Goal: Transaction & Acquisition: Purchase product/service

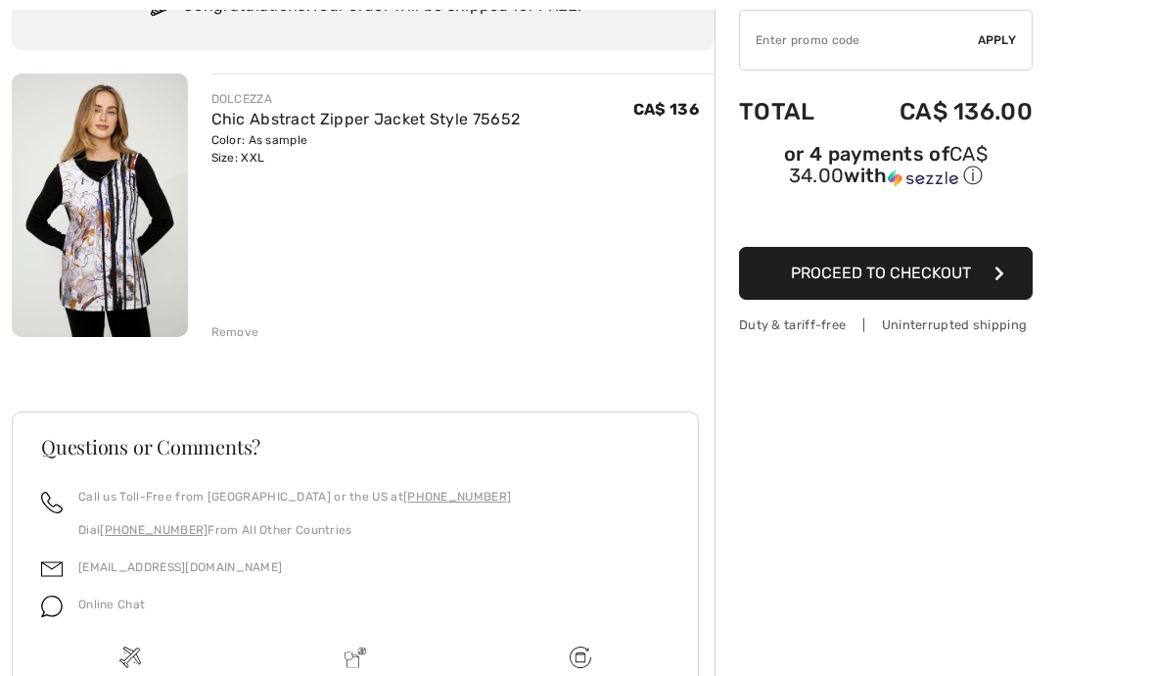
scroll to position [181, 0]
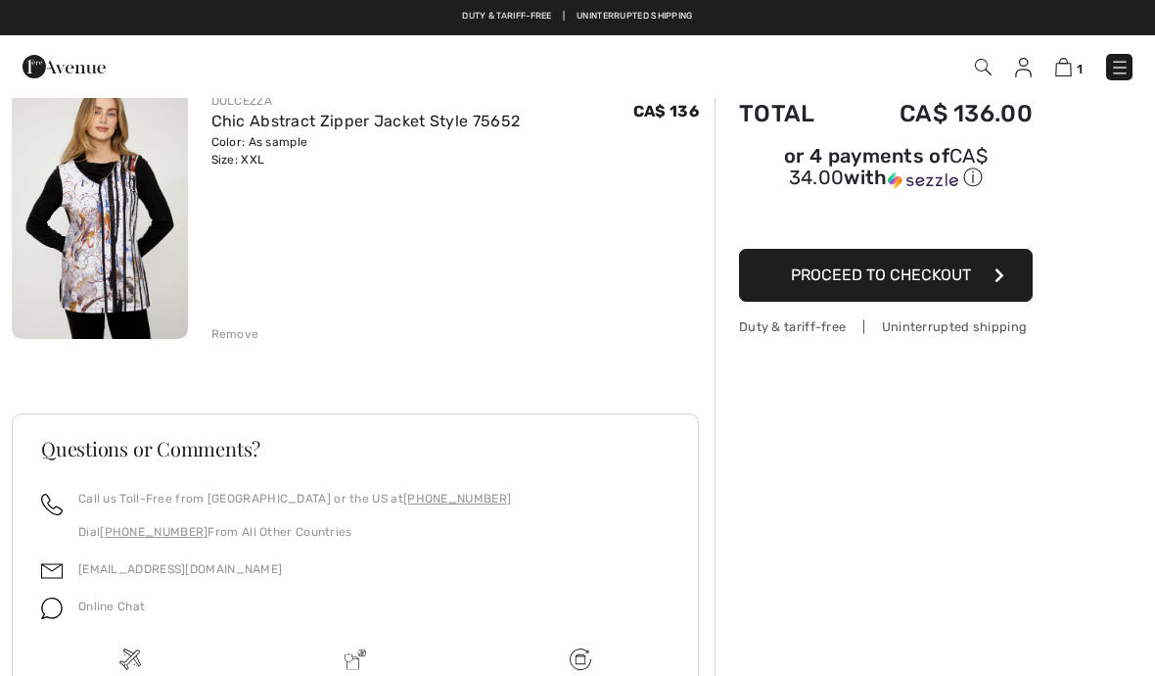
click at [1009, 281] on button "Proceed to Checkout" at bounding box center [886, 275] width 294 height 53
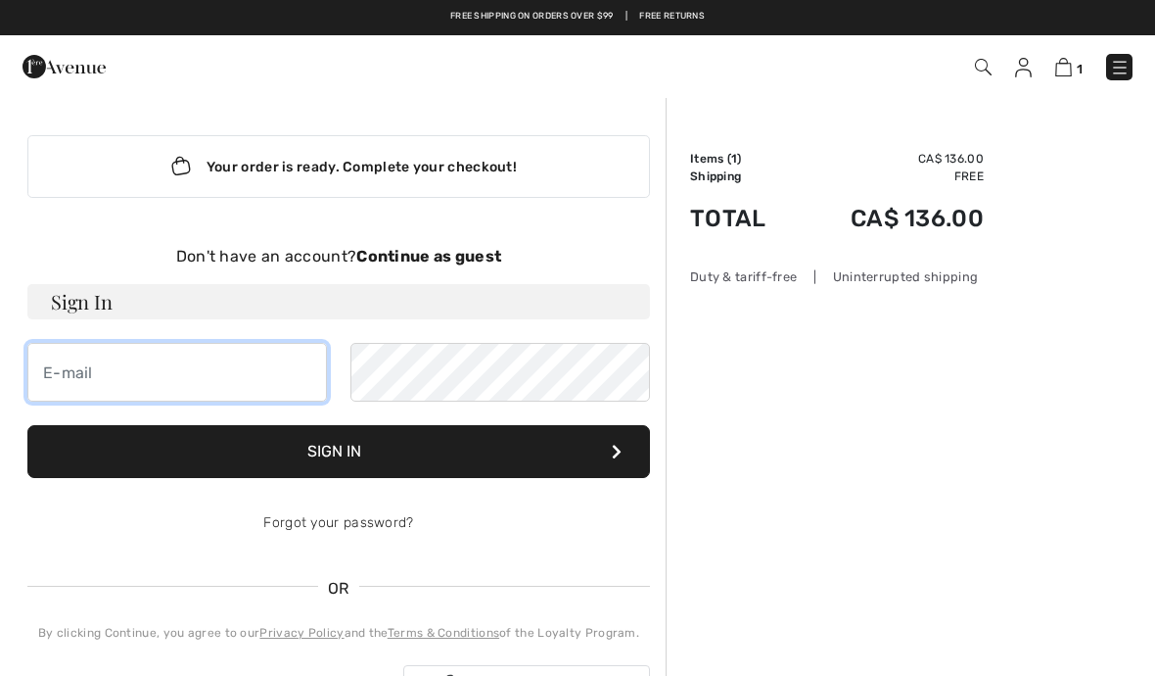
click at [159, 367] on input "email" at bounding box center [177, 372] width 300 height 59
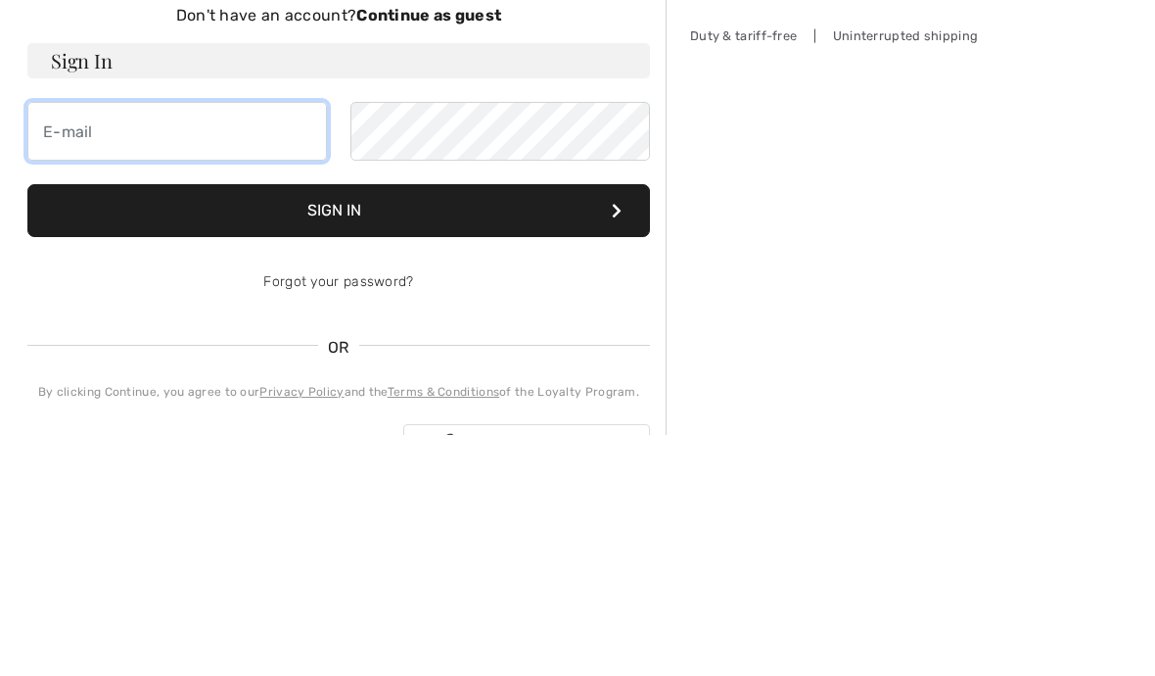
type input "[EMAIL_ADDRESS][DOMAIN_NAME]"
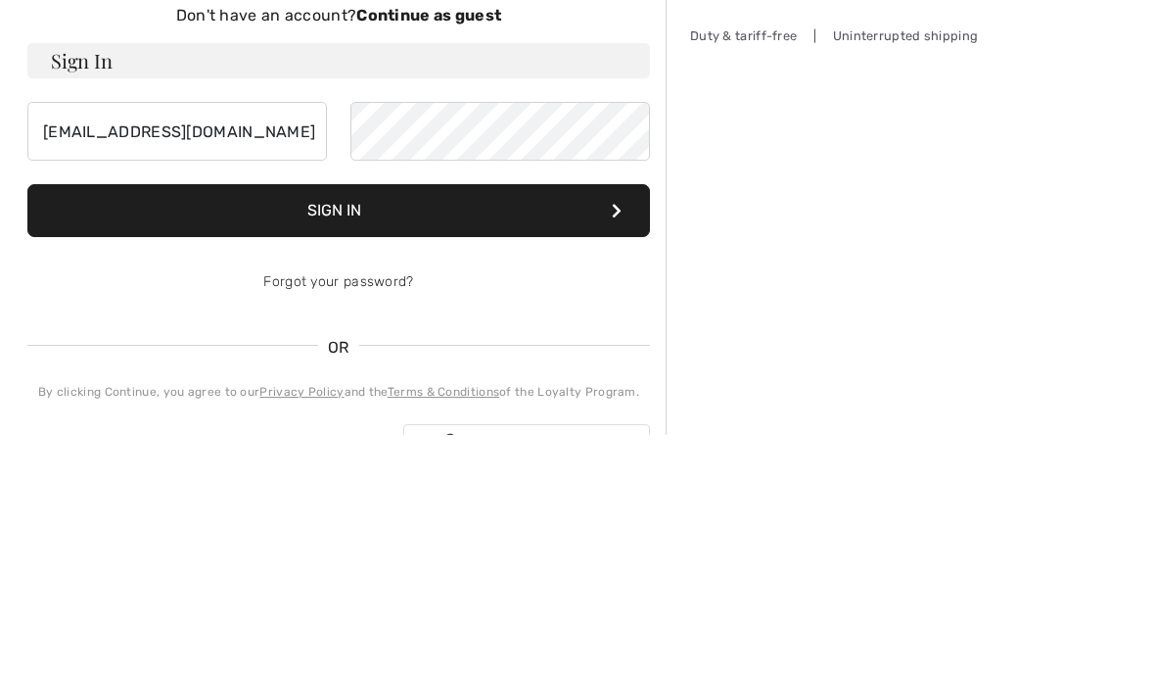
scroll to position [241, 0]
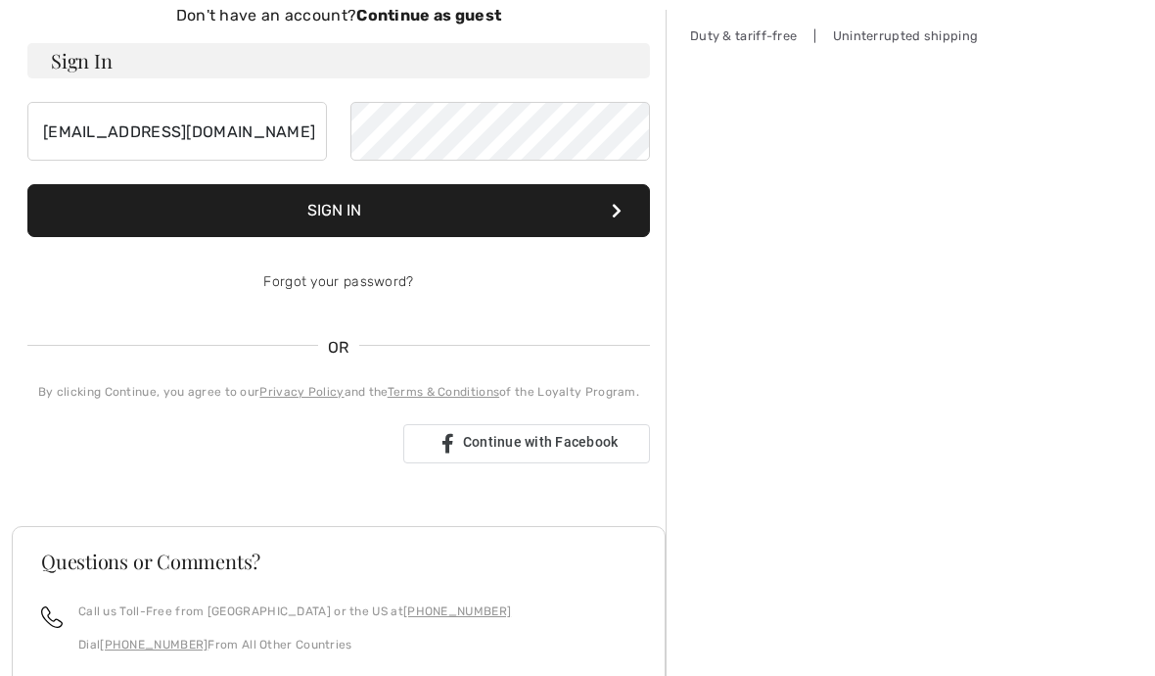
click at [620, 210] on icon at bounding box center [617, 211] width 10 height 16
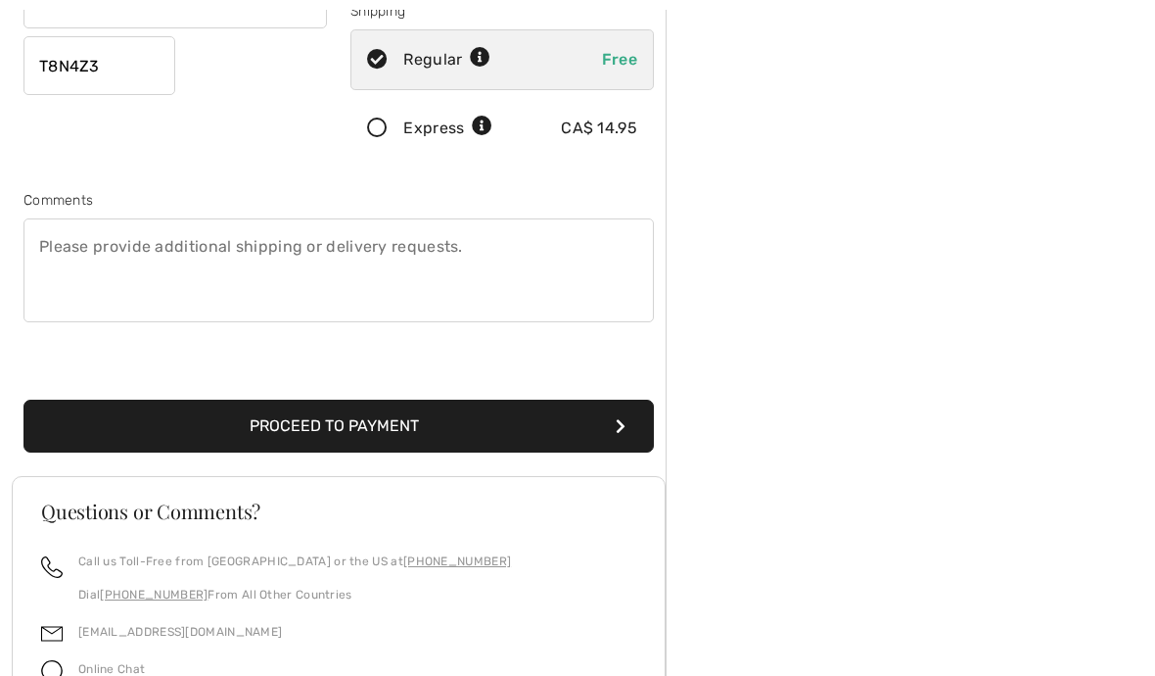
scroll to position [444, 0]
click at [608, 413] on button "Proceed to Payment" at bounding box center [338, 426] width 631 height 53
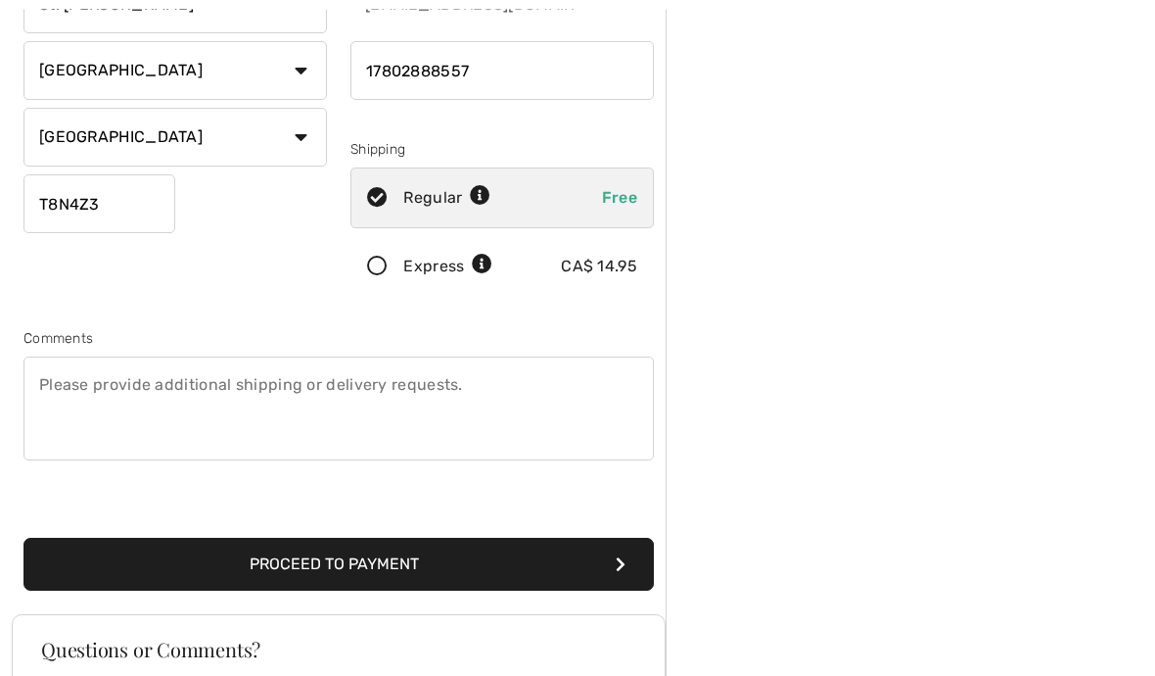
scroll to position [307, 0]
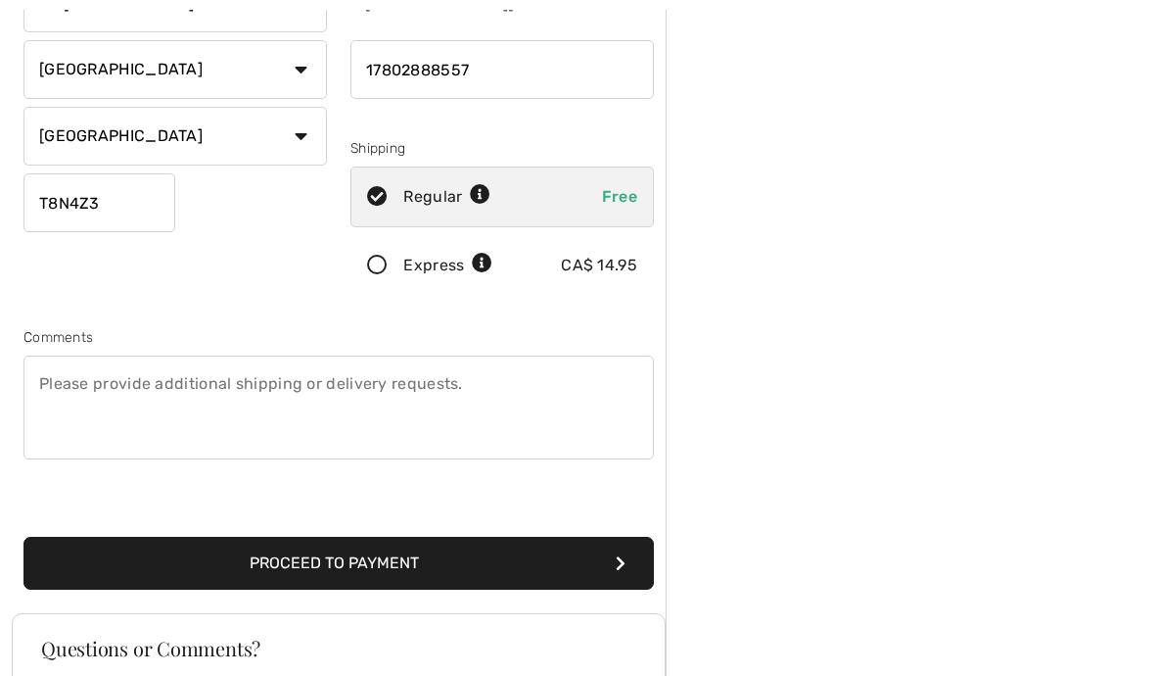
click at [621, 561] on icon "submit" at bounding box center [621, 563] width 10 height 16
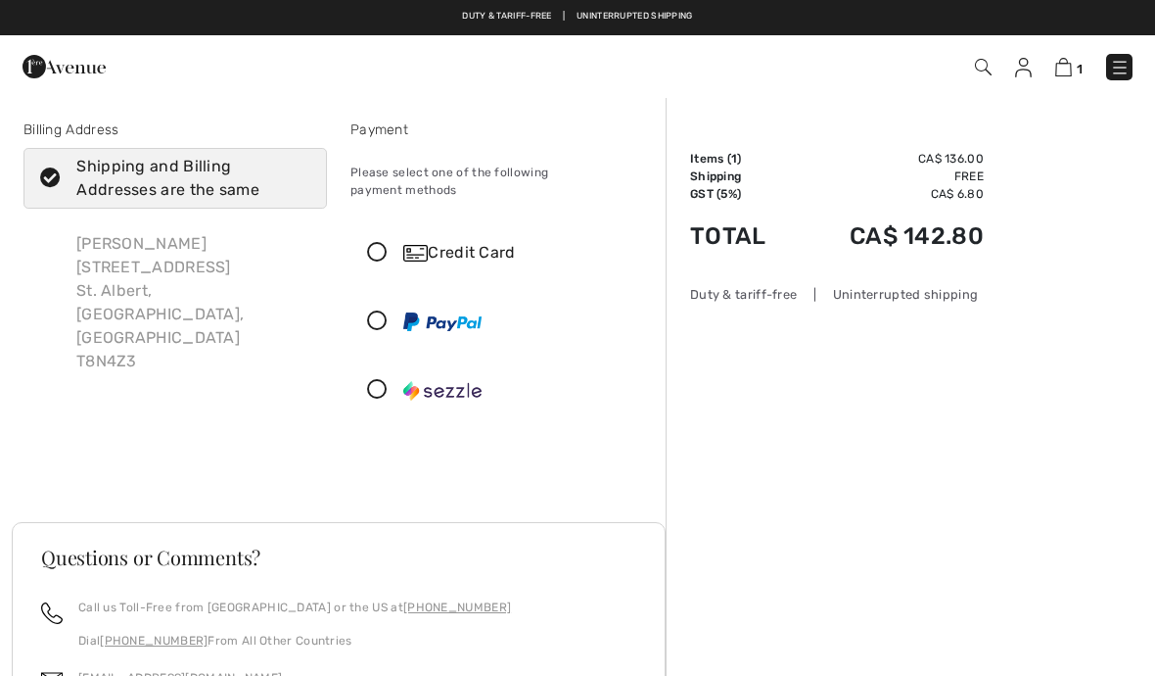
click at [388, 243] on icon at bounding box center [377, 253] width 52 height 21
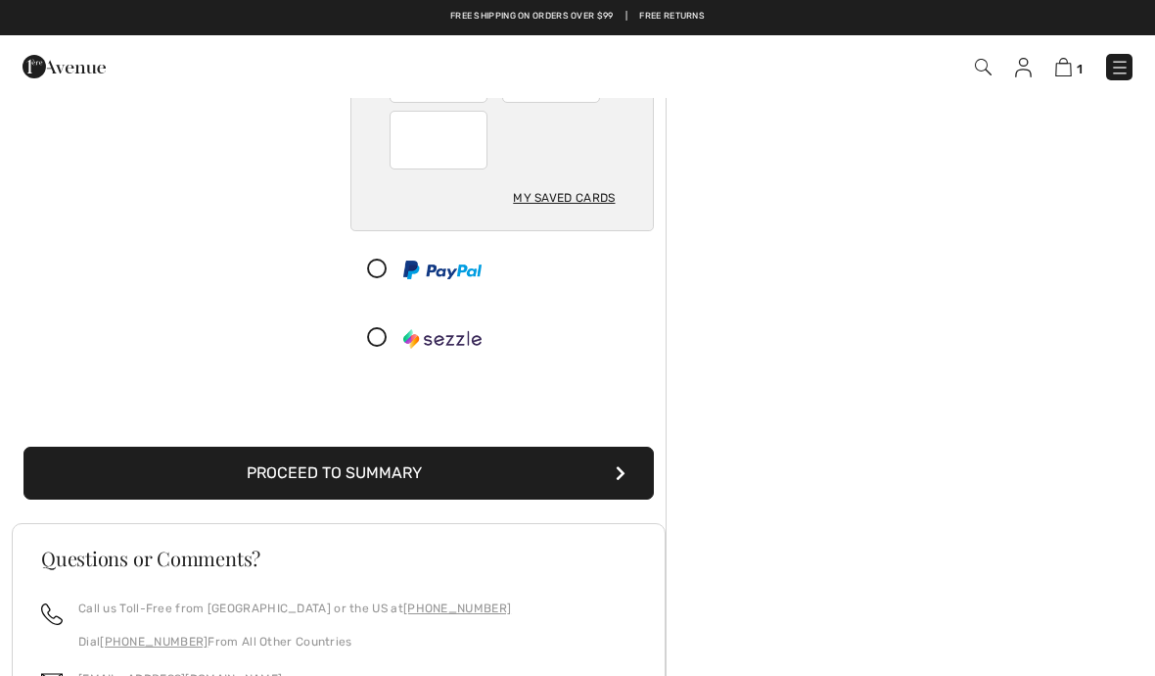
scroll to position [480, 0]
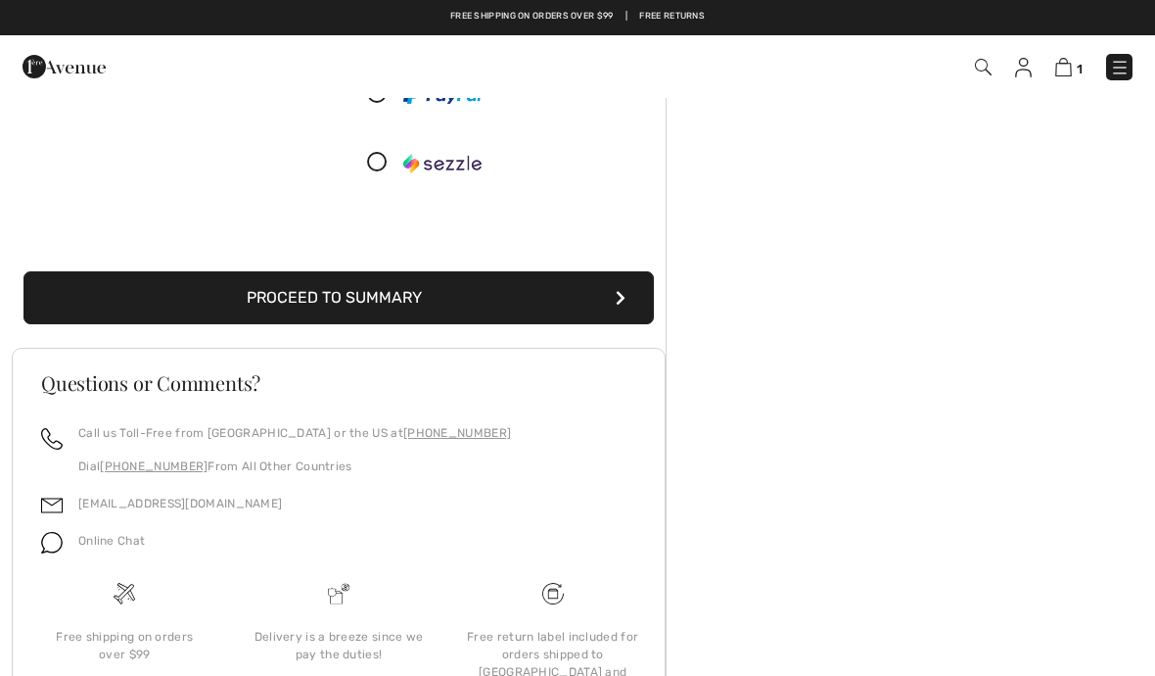
click at [644, 146] on div at bounding box center [503, 162] width 304 height 61
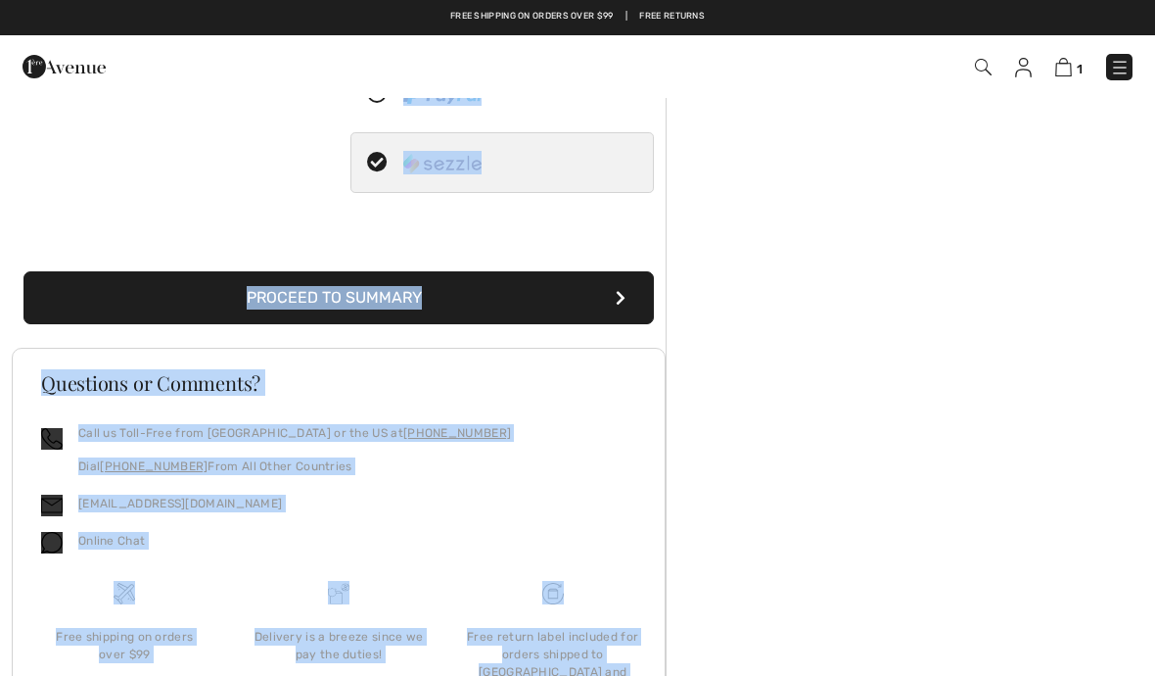
click at [801, 200] on div "Order Summary Details Items ( 1 ) CA$ 136.00 Promo code CA$ 0.00 Shipping Free …" at bounding box center [911, 206] width 490 height 1180
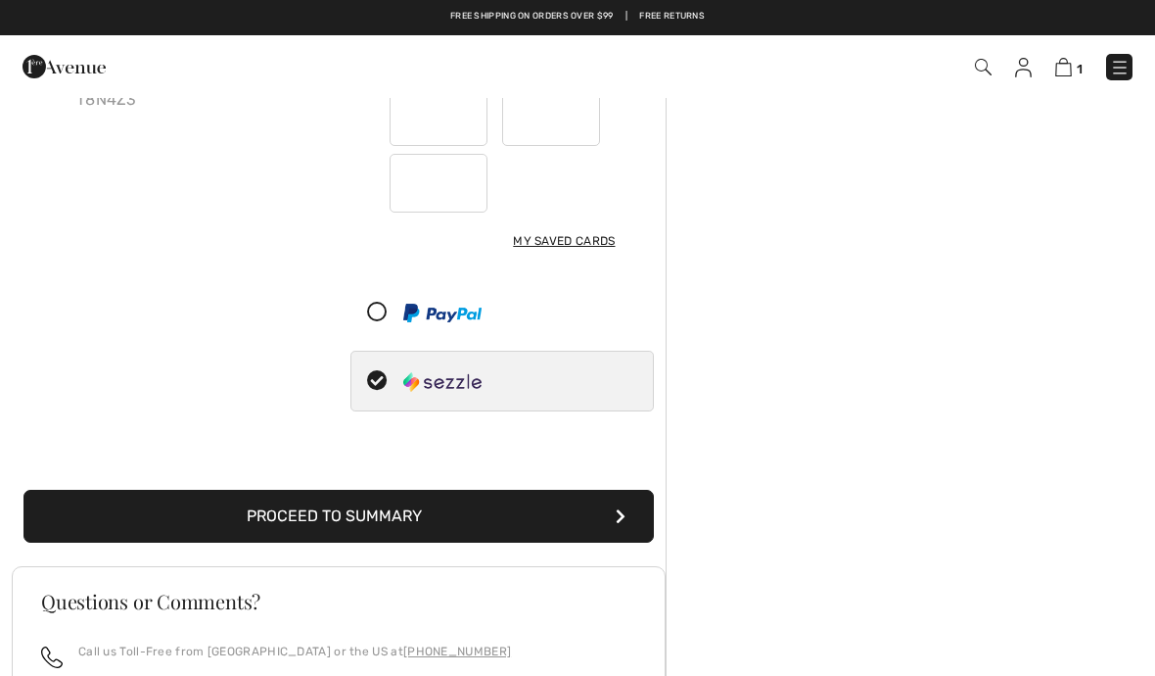
scroll to position [0, 0]
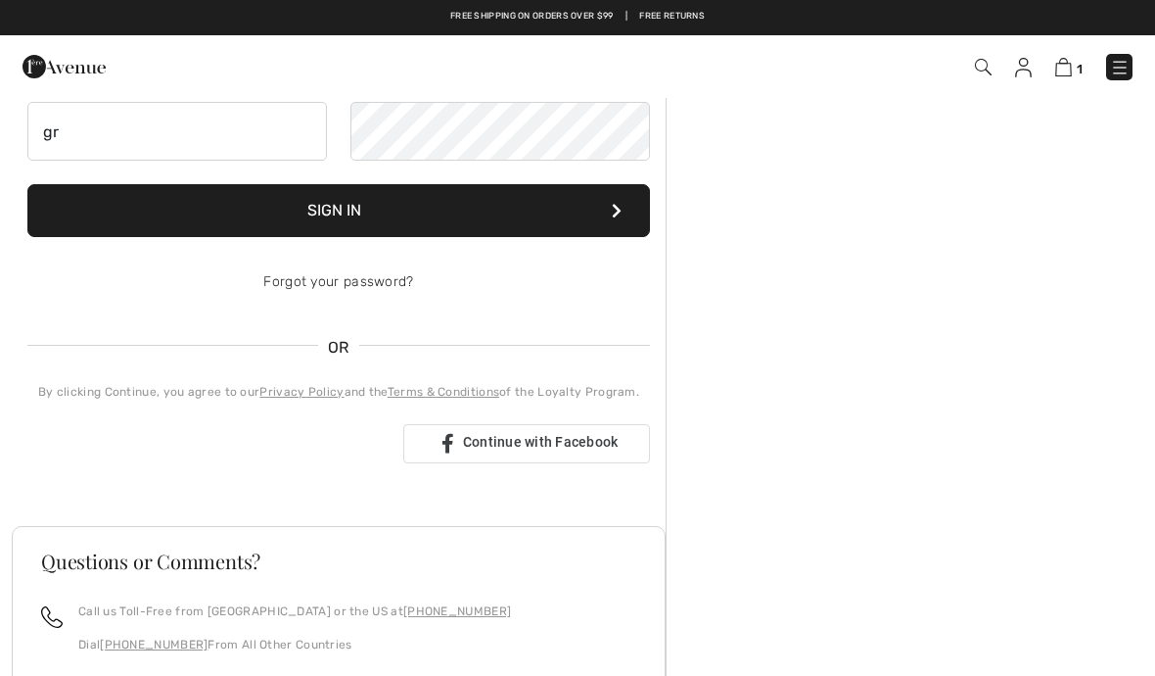
type input "g"
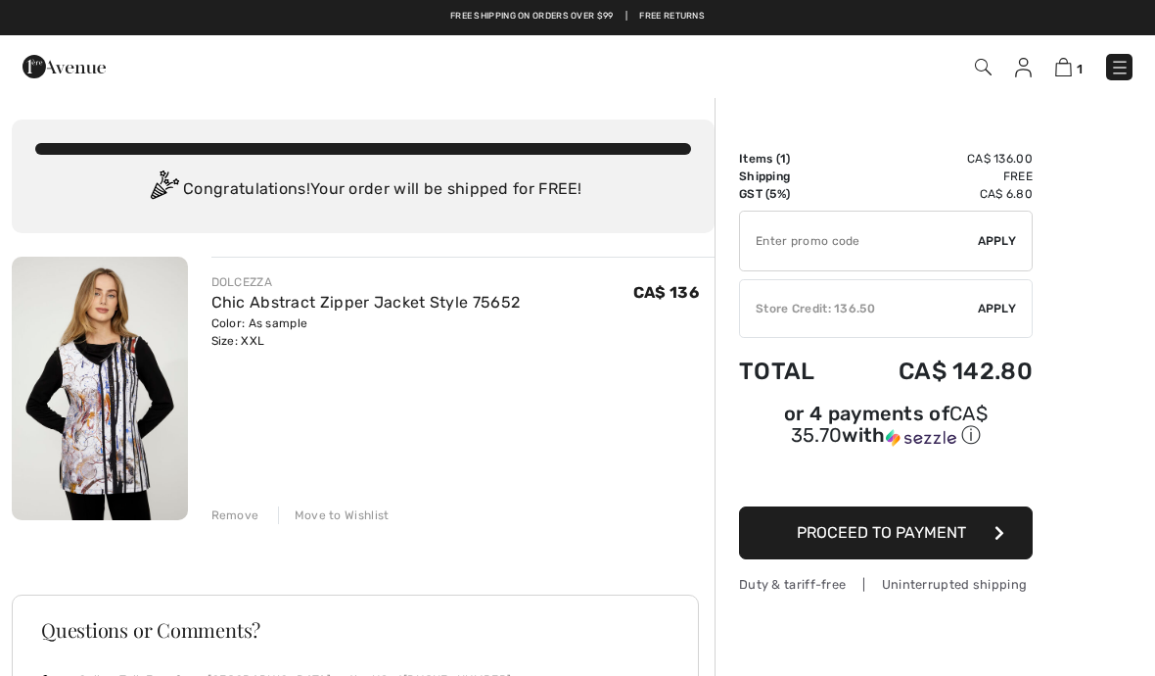
click at [1015, 305] on span "Apply" at bounding box center [997, 309] width 39 height 18
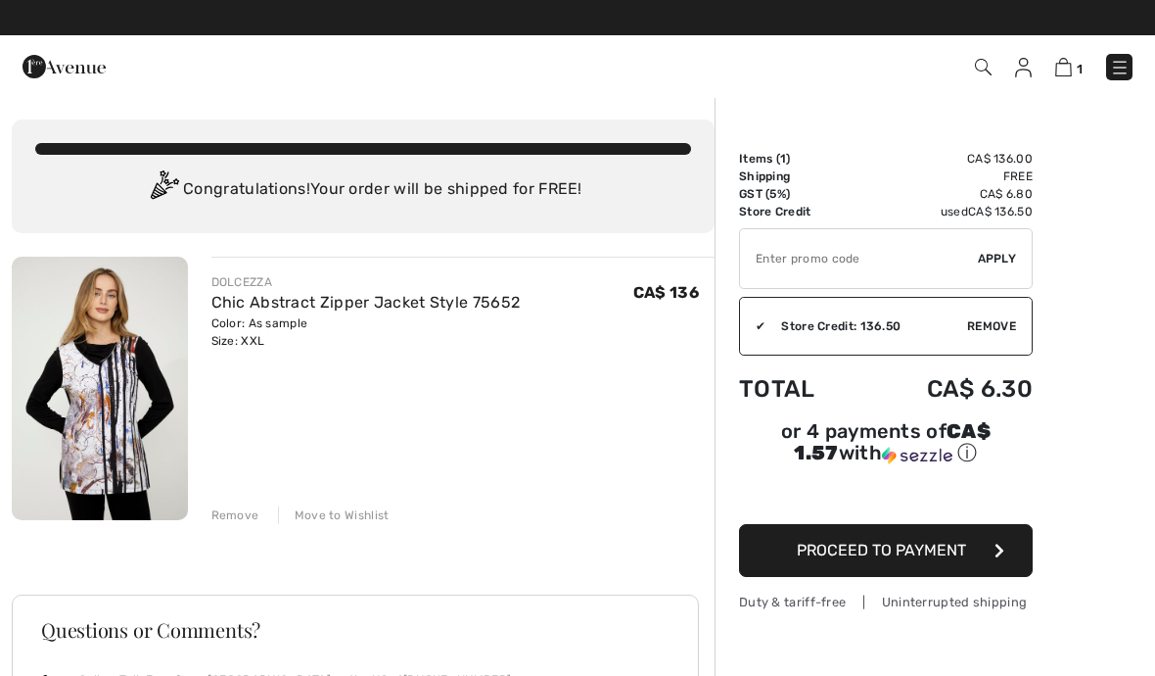
click at [1006, 567] on button "Proceed to Payment" at bounding box center [886, 550] width 294 height 53
click at [1007, 559] on button "Proceed to Payment" at bounding box center [886, 550] width 294 height 53
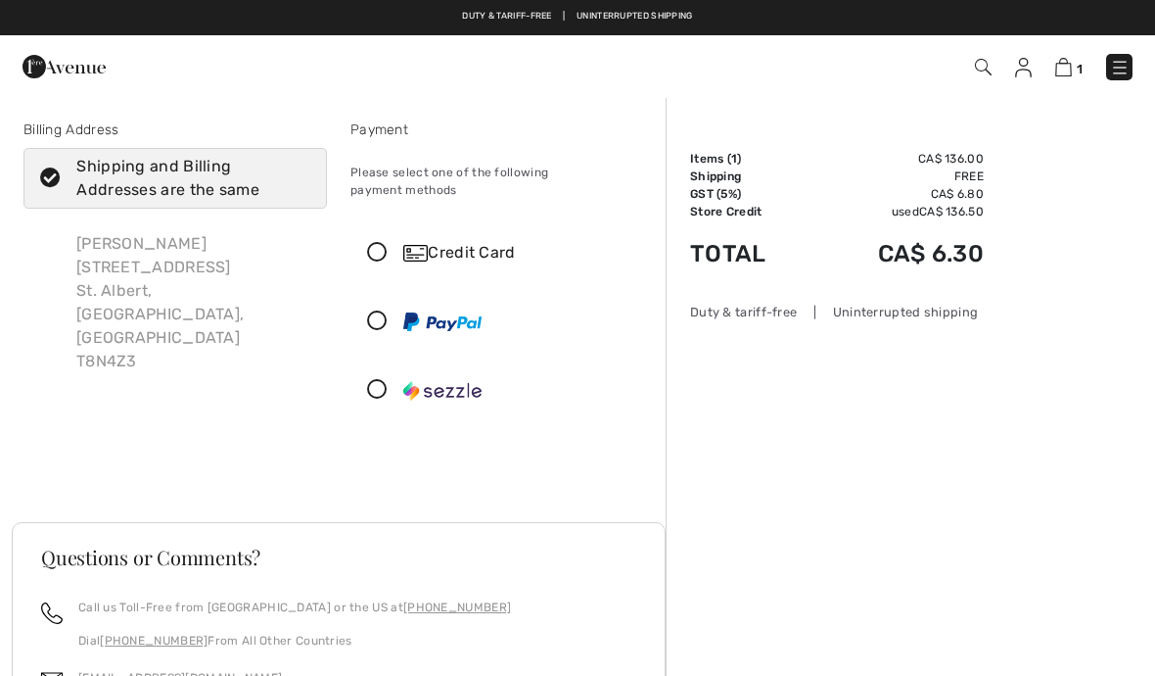
click at [388, 243] on icon at bounding box center [377, 253] width 52 height 21
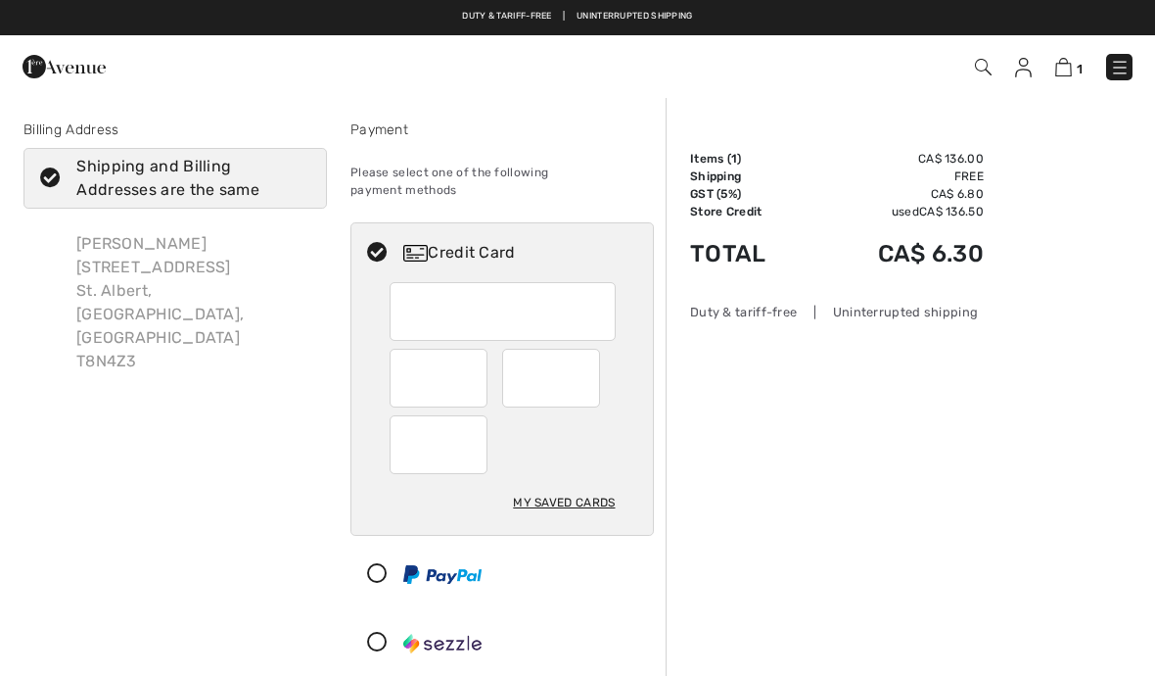
click at [648, 422] on div "My Saved Cards" at bounding box center [502, 408] width 302 height 253
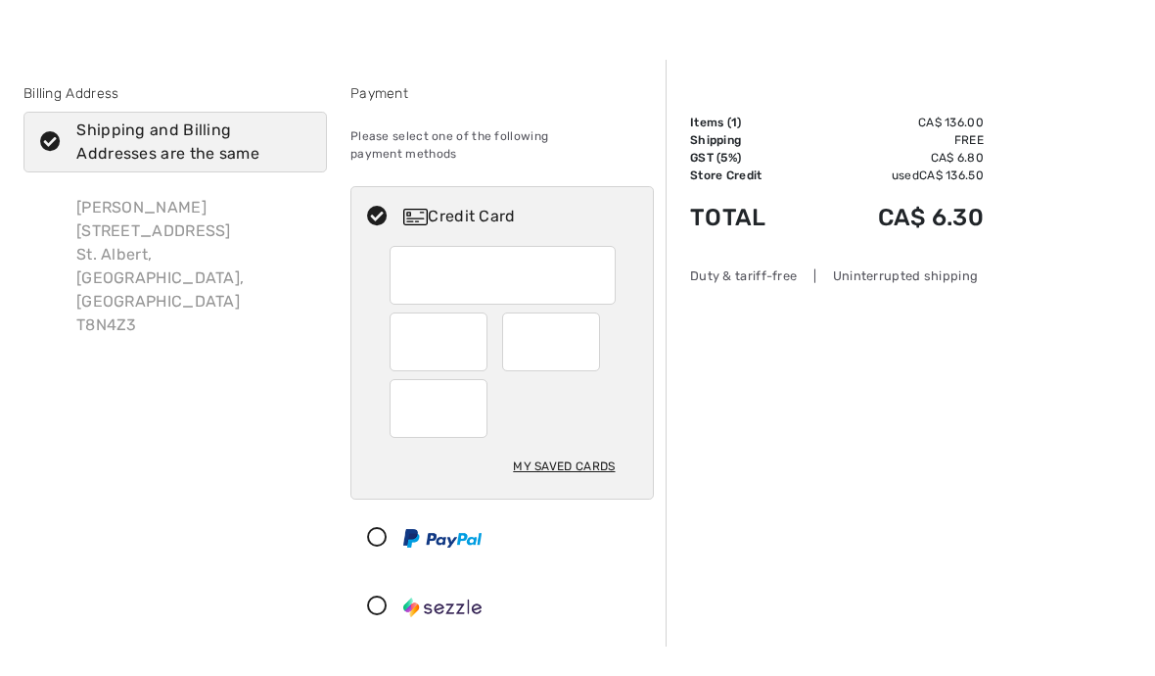
scroll to position [23, 0]
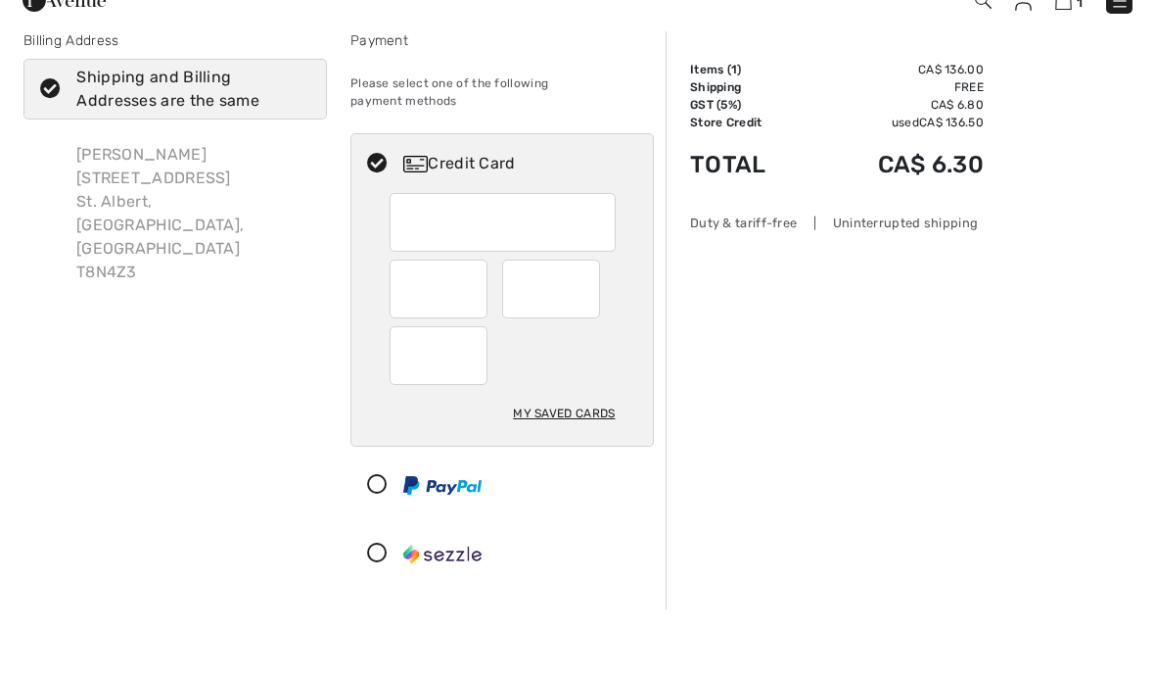
click at [577, 463] on div "My Saved Cards" at bounding box center [564, 479] width 102 height 33
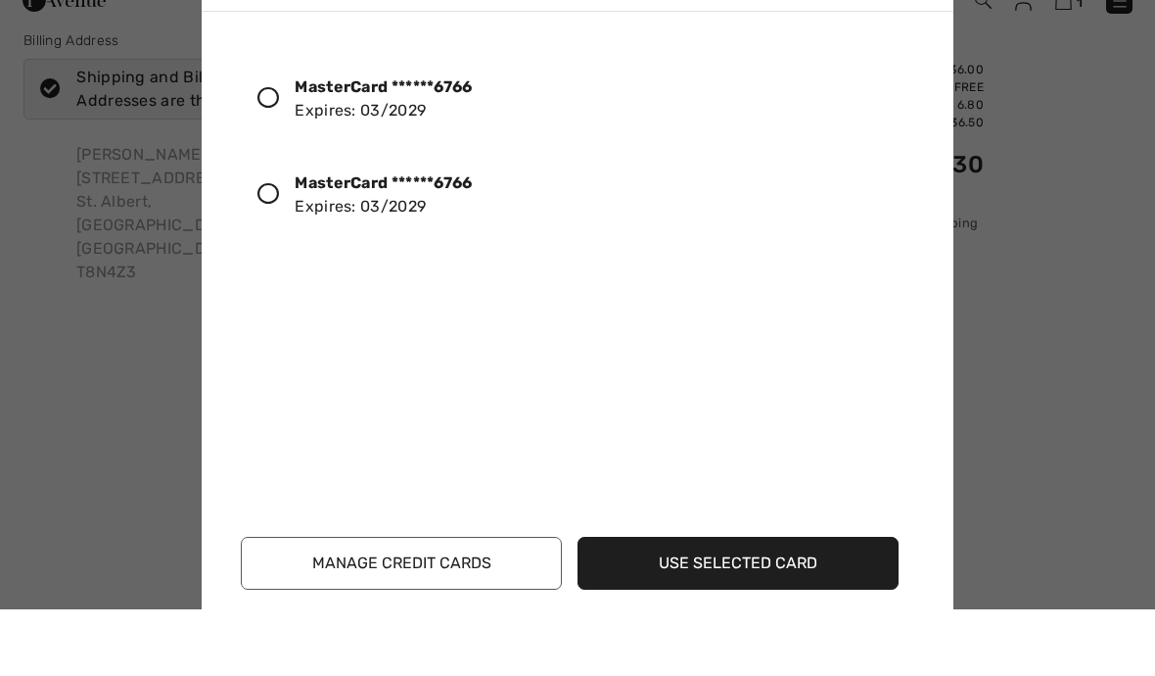
scroll to position [89, 0]
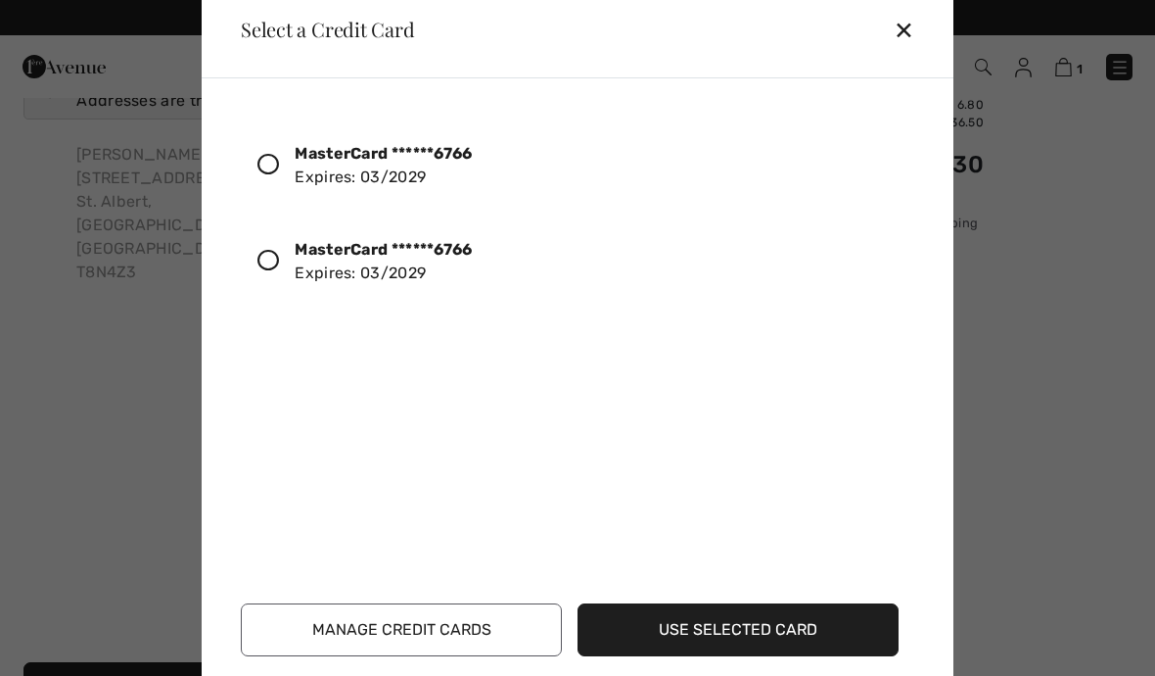
click at [259, 271] on icon at bounding box center [268, 261] width 22 height 22
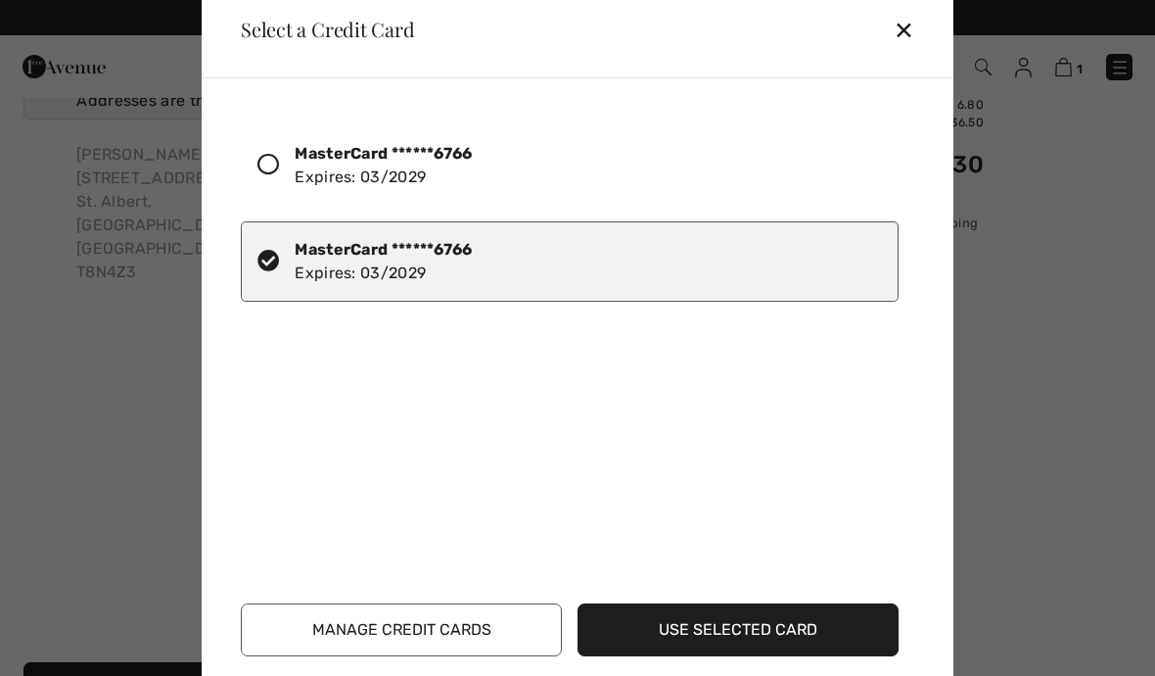
click at [747, 656] on button "Use Selected Card" at bounding box center [738, 629] width 321 height 53
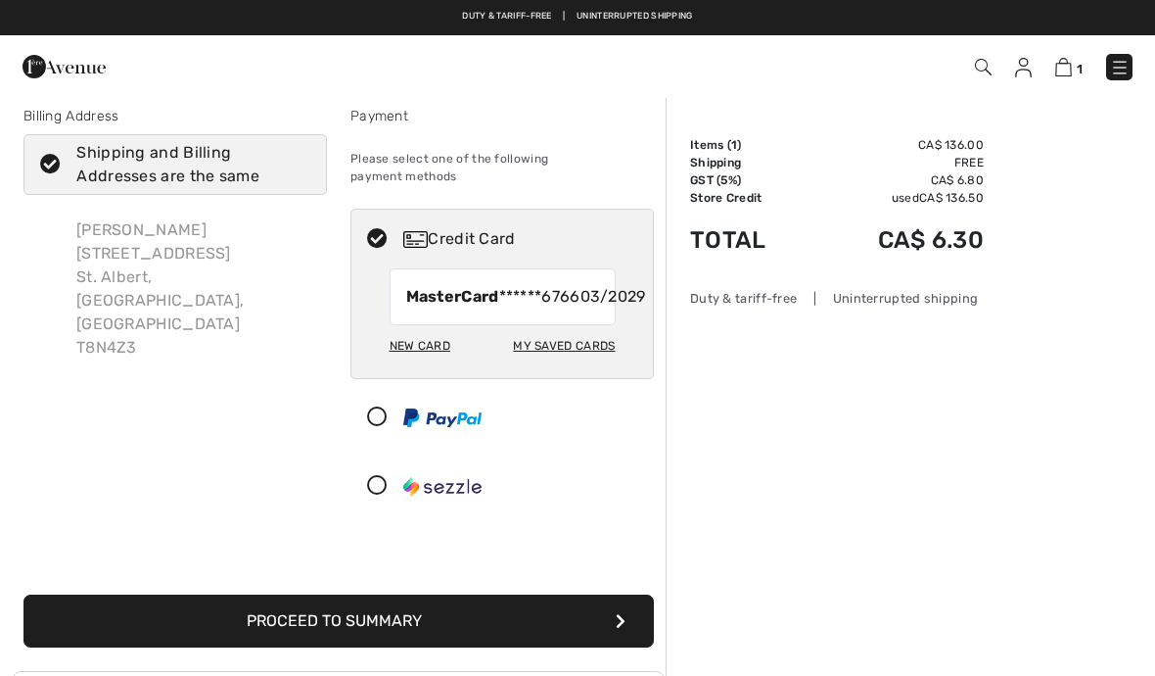
click at [563, 626] on button "Proceed to Summary" at bounding box center [338, 620] width 631 height 53
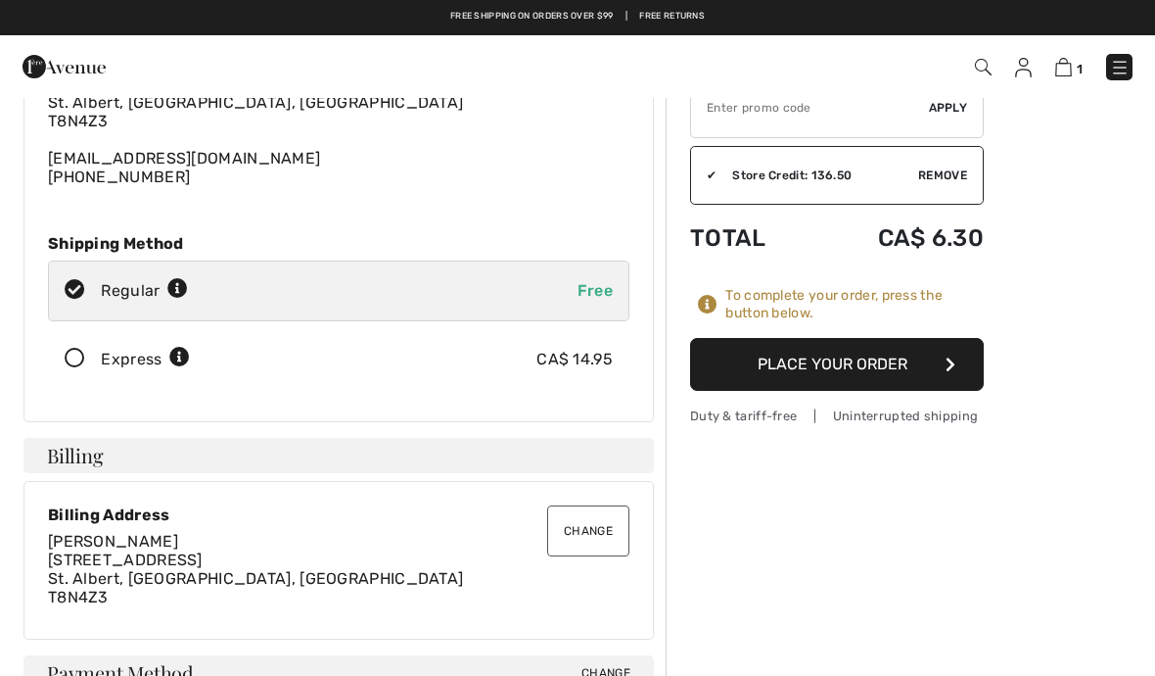
scroll to position [152, 0]
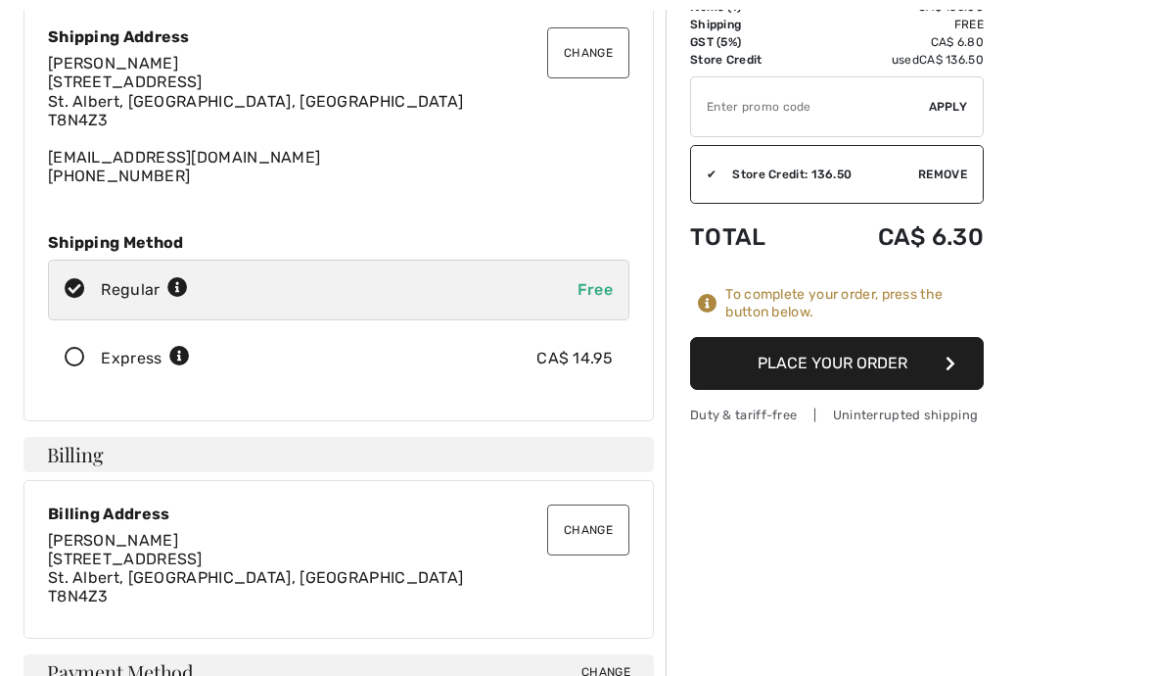
click at [872, 361] on button "Place Your Order" at bounding box center [837, 363] width 294 height 53
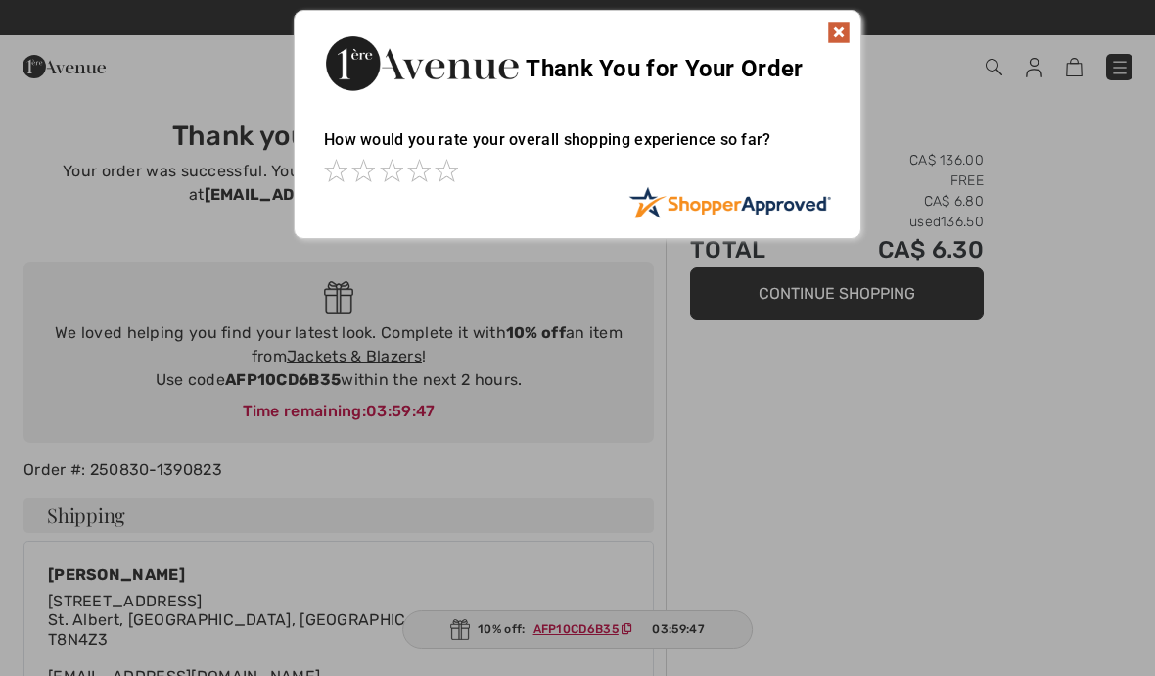
click at [848, 25] on img at bounding box center [838, 32] width 23 height 23
